Goal: Task Accomplishment & Management: Manage account settings

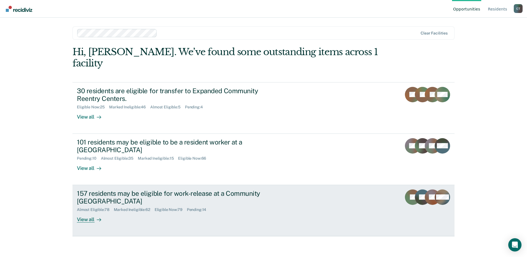
click at [246, 205] on div "Almost Eligible : 78 Marked Ineligible : 62 Eligible Now : 79 Pending : 14" at bounding box center [173, 208] width 193 height 7
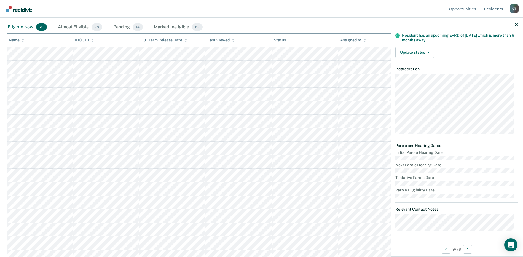
scroll to position [83, 0]
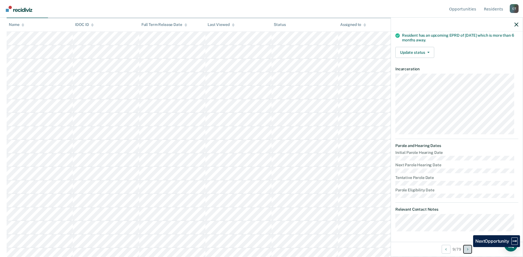
click at [469, 247] on button "Next Opportunity" at bounding box center [467, 249] width 9 height 9
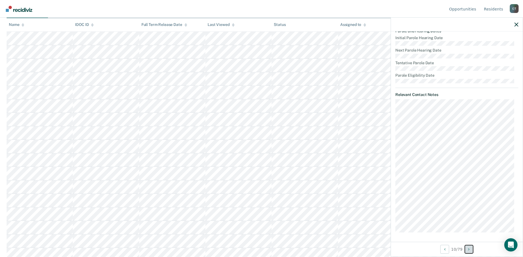
scroll to position [217, 0]
click at [467, 252] on button "Next Opportunity" at bounding box center [468, 249] width 9 height 9
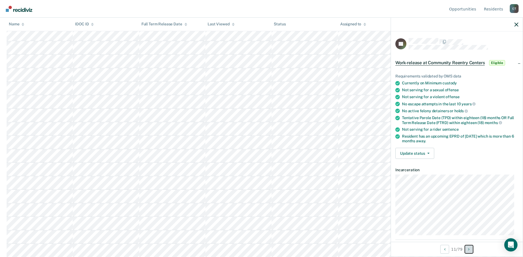
scroll to position [165, 0]
click at [468, 250] on button "Next Opportunity" at bounding box center [468, 249] width 9 height 9
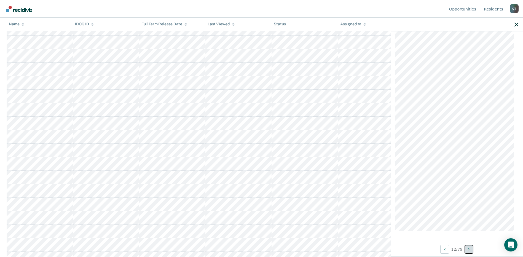
scroll to position [220, 0]
click at [470, 250] on button "Next Opportunity" at bounding box center [468, 249] width 9 height 9
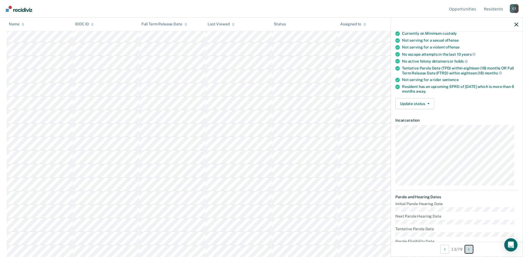
scroll to position [0, 0]
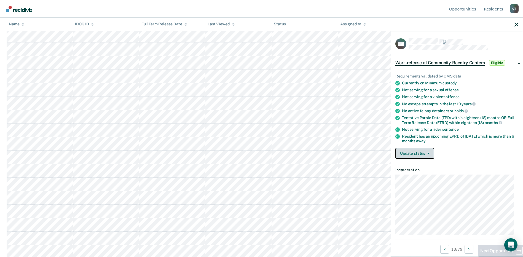
click at [428, 151] on button "Update status" at bounding box center [414, 153] width 39 height 11
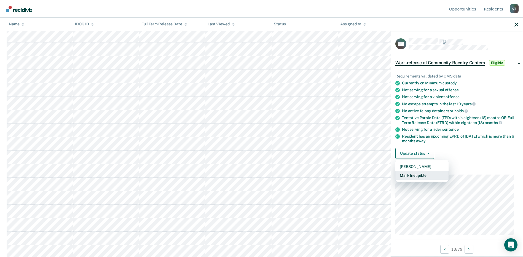
click at [415, 175] on button "Mark Ineligible" at bounding box center [421, 175] width 53 height 9
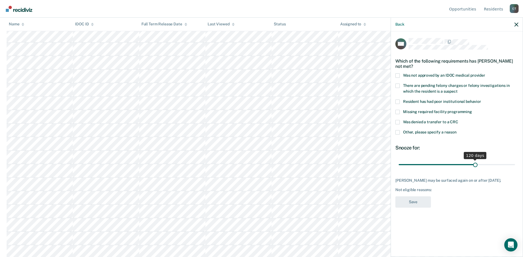
drag, startPoint x: 437, startPoint y: 163, endPoint x: 475, endPoint y: 164, distance: 37.7
type input "120"
click at [475, 164] on input "range" at bounding box center [456, 165] width 116 height 10
click at [400, 133] on label "Other, please specify a reason" at bounding box center [456, 133] width 123 height 6
click at [456, 130] on input "Other, please specify a reason" at bounding box center [456, 130] width 0 height 0
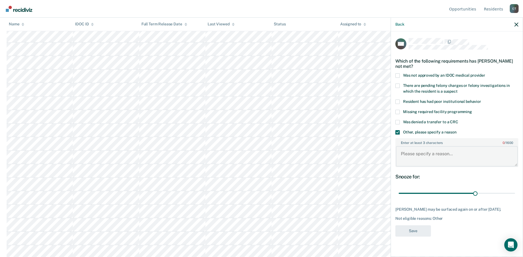
click at [413, 153] on textarea "Enter at least 3 characters 0 / 1600" at bounding box center [457, 156] width 122 height 20
type textarea "D"
type textarea "Has not been out of RDU for 6 mo,"
click at [409, 232] on button "Save" at bounding box center [413, 230] width 36 height 11
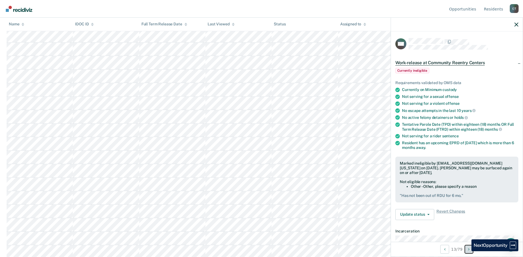
click at [467, 251] on button "Next Opportunity" at bounding box center [468, 249] width 9 height 9
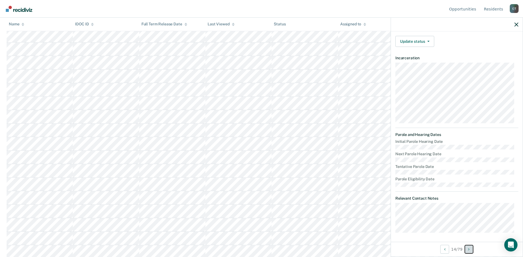
scroll to position [113, 0]
click at [466, 248] on button "Next Opportunity" at bounding box center [468, 249] width 9 height 9
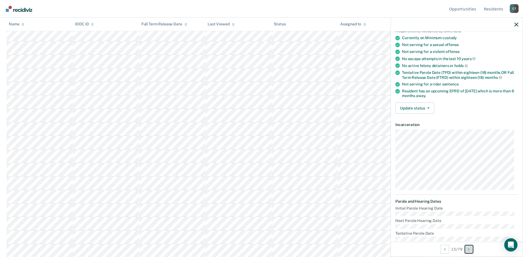
scroll to position [0, 0]
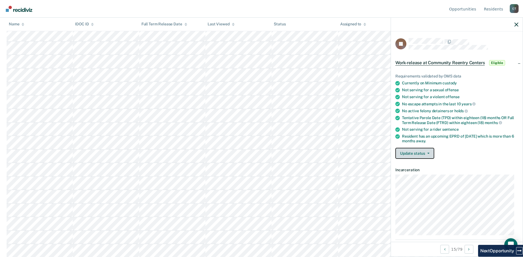
click at [414, 154] on button "Update status" at bounding box center [414, 153] width 39 height 11
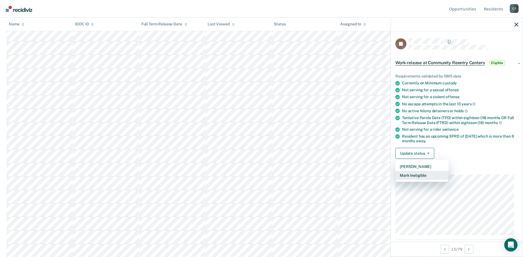
click at [407, 177] on button "Mark Ineligible" at bounding box center [421, 175] width 53 height 9
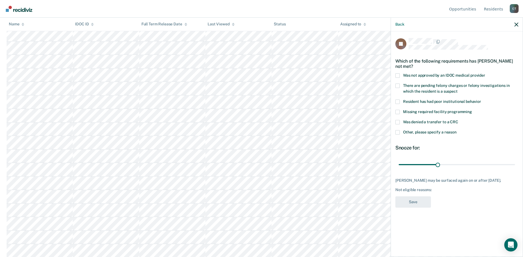
click at [399, 130] on span at bounding box center [397, 132] width 4 height 4
click at [456, 130] on input "Other, please specify a reason" at bounding box center [456, 130] width 0 height 0
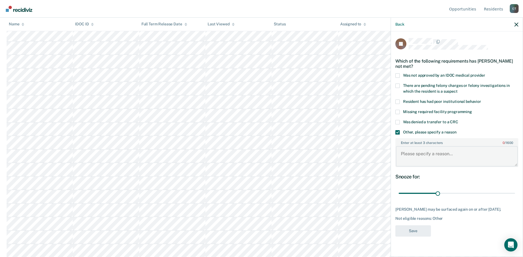
click at [417, 151] on textarea "Enter at least 3 characters 0 / 1600" at bounding box center [457, 156] width 122 height 20
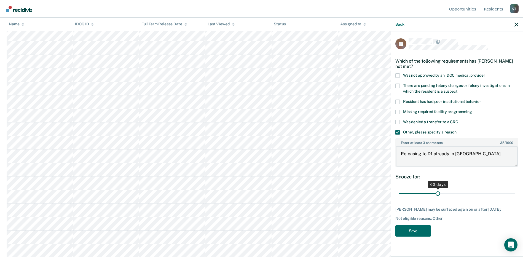
type textarea "Releasing to D1 already in [GEOGRAPHIC_DATA]"
drag, startPoint x: 436, startPoint y: 186, endPoint x: 520, endPoint y: 183, distance: 84.1
type input "180"
click at [515, 188] on input "range" at bounding box center [456, 193] width 116 height 10
click at [413, 228] on button "Save" at bounding box center [413, 230] width 36 height 11
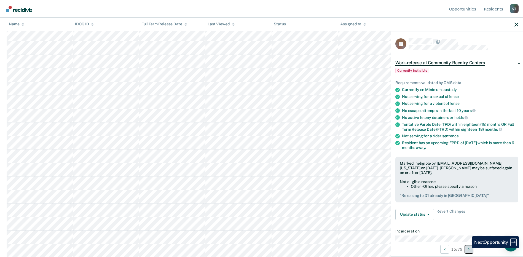
click at [467, 248] on button "Next Opportunity" at bounding box center [468, 249] width 9 height 9
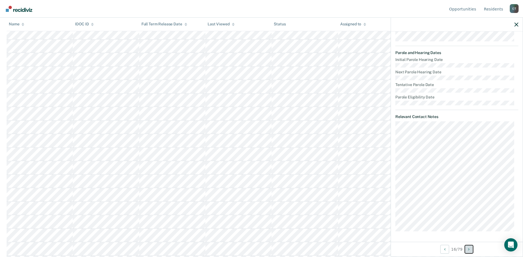
scroll to position [303, 0]
click at [465, 250] on button "Next Opportunity" at bounding box center [468, 249] width 9 height 9
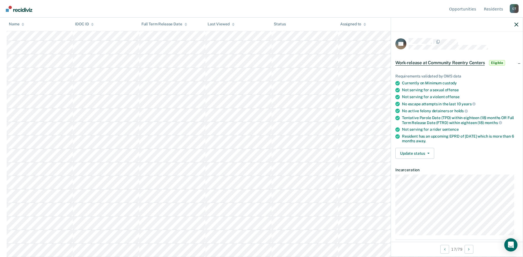
click at [476, 123] on div "Tentative Parole Date (TPD) within eighteen (18) months OR Full Term Release Da…" at bounding box center [460, 119] width 116 height 9
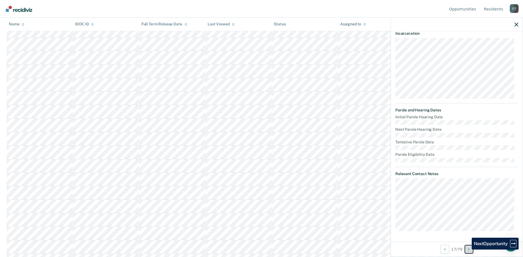
click at [467, 249] on button "Next Opportunity" at bounding box center [468, 249] width 9 height 9
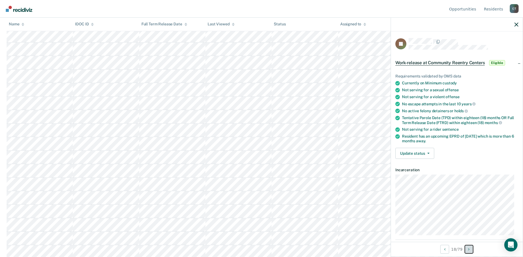
scroll to position [83, 0]
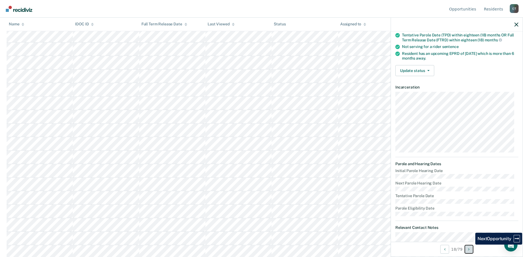
click at [471, 247] on button "Next Opportunity" at bounding box center [468, 249] width 9 height 9
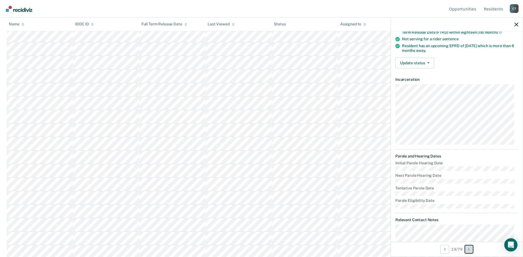
scroll to position [108, 0]
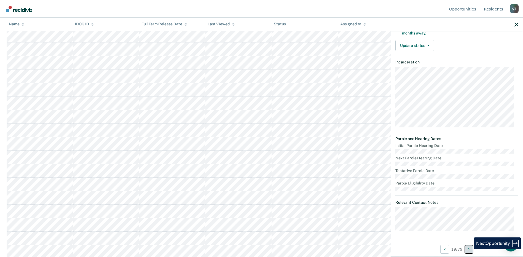
click at [469, 249] on icon "Next Opportunity" at bounding box center [468, 249] width 1 height 4
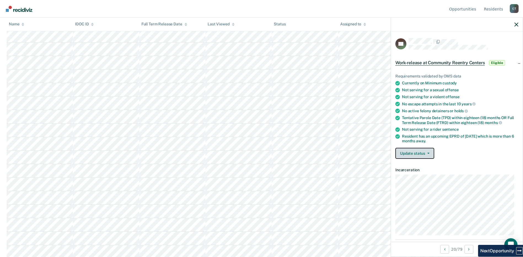
click at [417, 155] on button "Update status" at bounding box center [414, 153] width 39 height 11
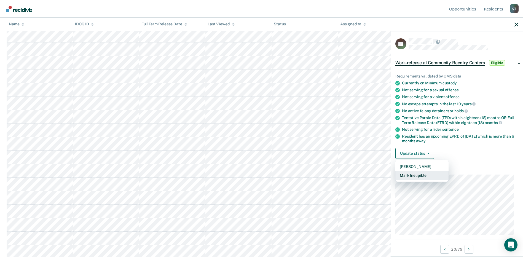
click at [425, 176] on button "Mark Ineligible" at bounding box center [421, 175] width 53 height 9
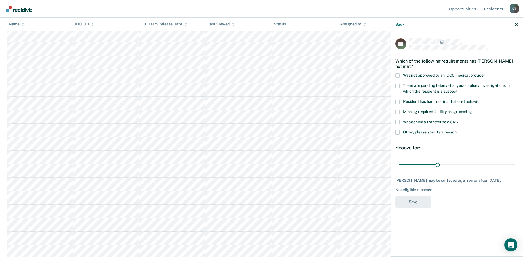
click at [399, 131] on span at bounding box center [397, 132] width 4 height 4
click at [456, 130] on input "Other, please specify a reason" at bounding box center [456, 130] width 0 height 0
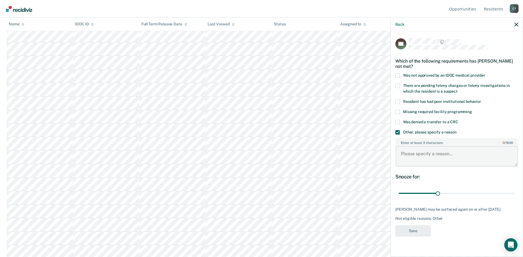
click at [423, 162] on textarea "Enter at least 3 characters 0 / 1600" at bounding box center [457, 156] width 122 height 20
paste textarea "Reviewed for placement at [GEOGRAPHIC_DATA], due to short time in IDOC faciliti…"
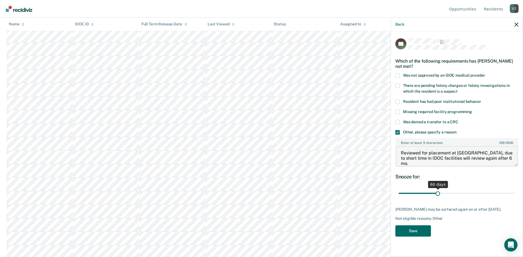
type textarea "Reviewed for placement at [GEOGRAPHIC_DATA], due to short time in IDOC faciliti…"
drag, startPoint x: 439, startPoint y: 193, endPoint x: 456, endPoint y: 192, distance: 17.1
type input "90"
click at [456, 192] on input "range" at bounding box center [456, 193] width 116 height 10
click at [414, 231] on button "Save" at bounding box center [413, 230] width 36 height 11
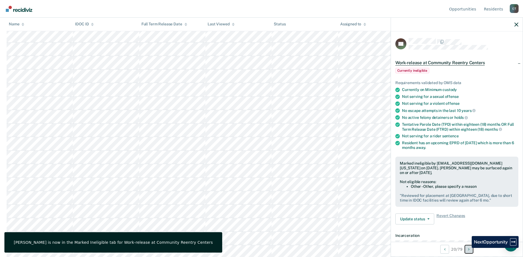
click at [467, 248] on button "Next Opportunity" at bounding box center [468, 249] width 9 height 9
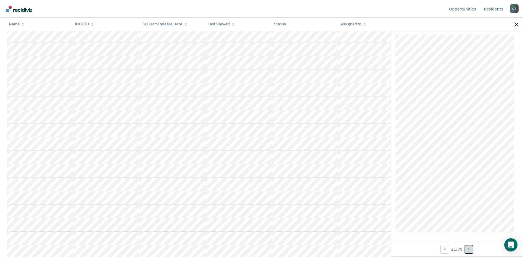
scroll to position [282, 0]
click at [468, 249] on button "Next Opportunity" at bounding box center [468, 249] width 9 height 9
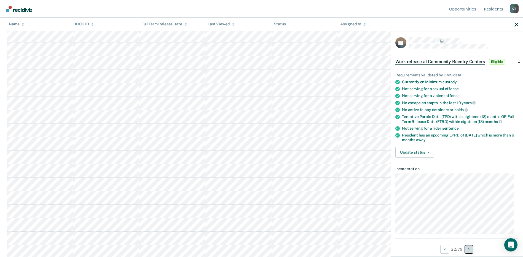
scroll to position [0, 0]
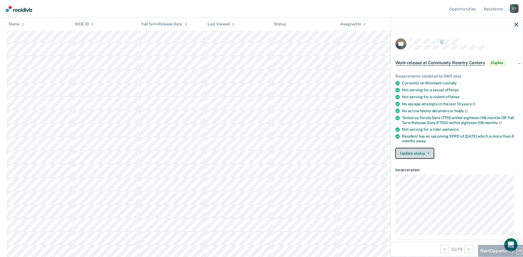
click at [427, 153] on button "Update status" at bounding box center [414, 153] width 39 height 11
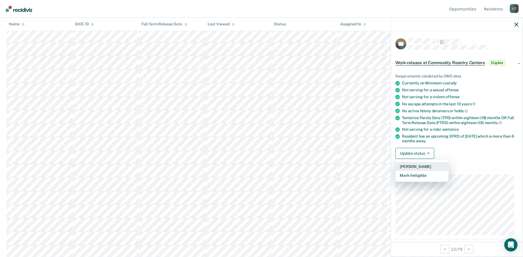
click at [417, 166] on button "[PERSON_NAME]" at bounding box center [421, 166] width 53 height 9
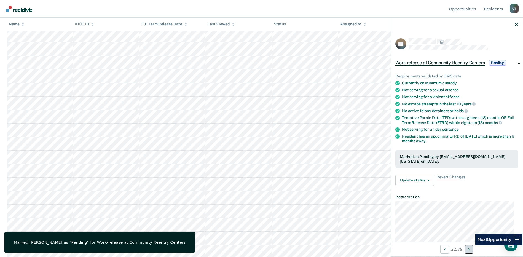
click at [471, 248] on button "Next Opportunity" at bounding box center [468, 249] width 9 height 9
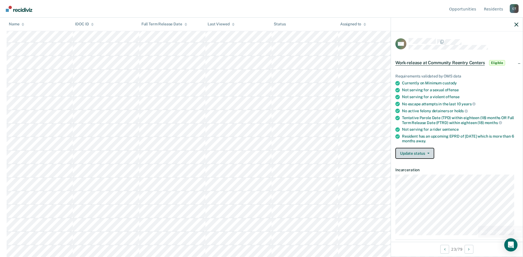
click at [420, 155] on button "Update status" at bounding box center [414, 153] width 39 height 11
click at [417, 165] on button "[PERSON_NAME]" at bounding box center [421, 166] width 53 height 9
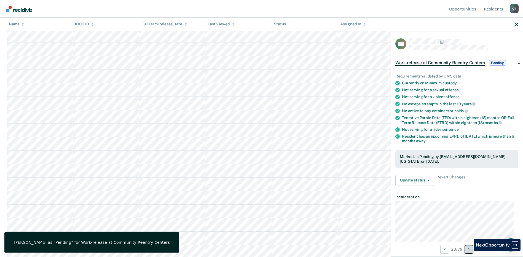
click at [469, 251] on icon "Next Opportunity" at bounding box center [468, 249] width 1 height 4
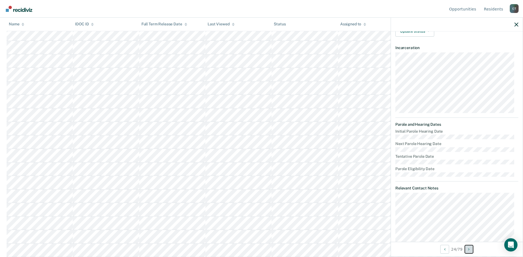
scroll to position [150, 0]
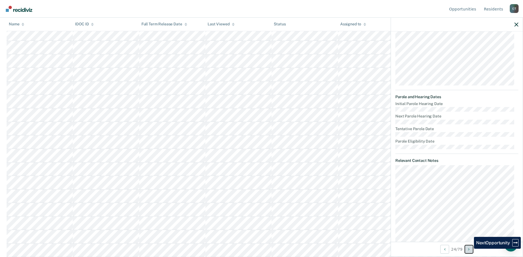
click at [469, 248] on icon "Next Opportunity" at bounding box center [468, 249] width 1 height 4
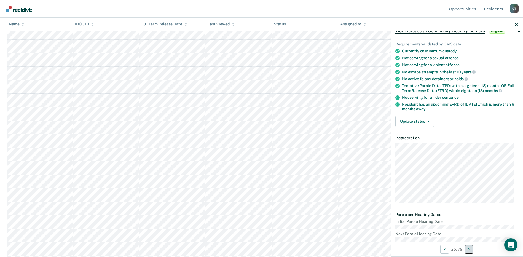
scroll to position [0, 0]
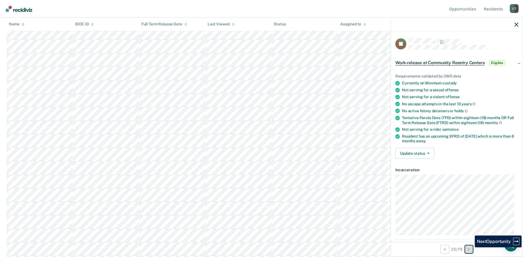
click at [470, 250] on button "Next Opportunity" at bounding box center [468, 249] width 9 height 9
click at [466, 248] on button "Next Opportunity" at bounding box center [468, 249] width 9 height 9
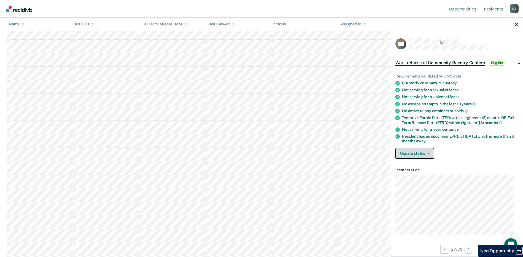
click at [410, 148] on button "Update status" at bounding box center [414, 153] width 39 height 11
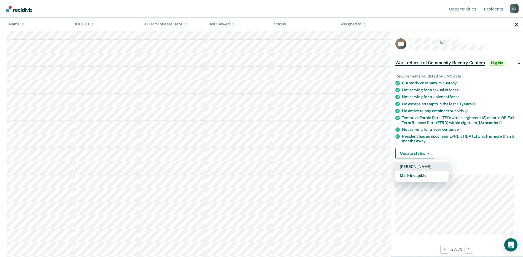
click at [412, 166] on button "[PERSON_NAME]" at bounding box center [421, 166] width 53 height 9
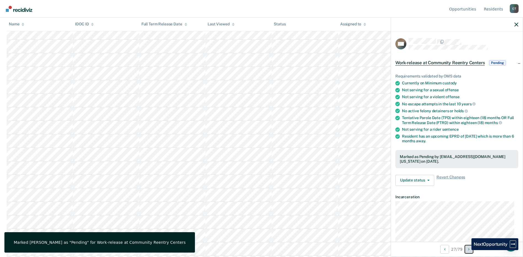
click at [467, 250] on button "Next Opportunity" at bounding box center [468, 249] width 9 height 9
